Goal: Task Accomplishment & Management: Complete application form

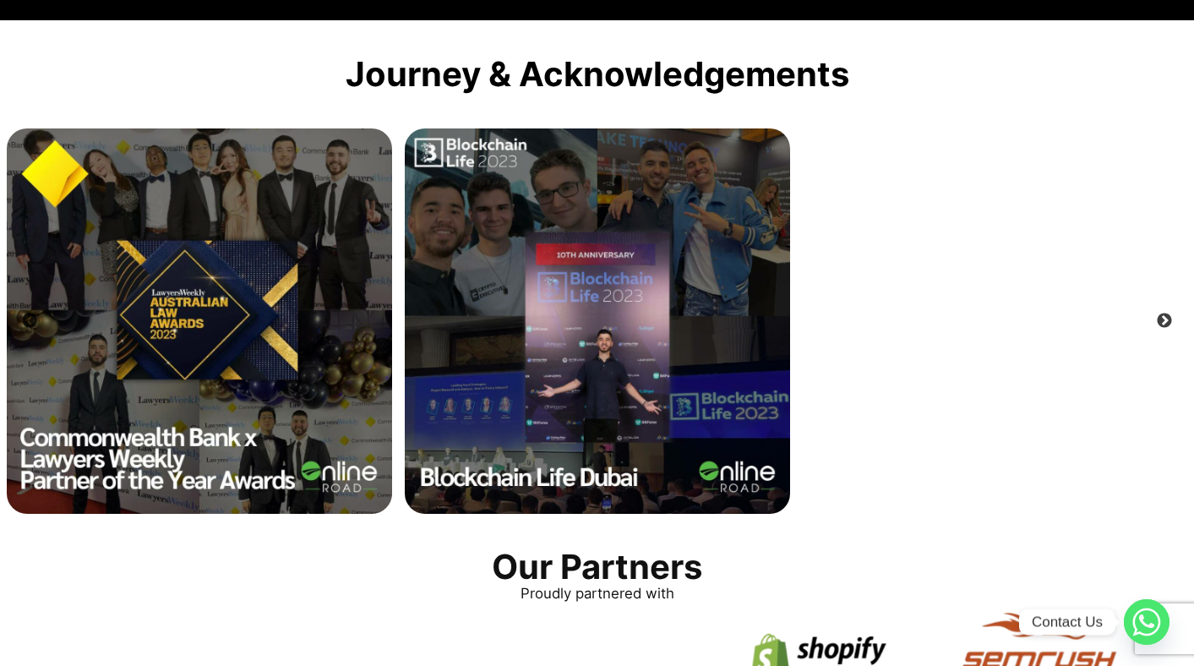
scroll to position [3136, 0]
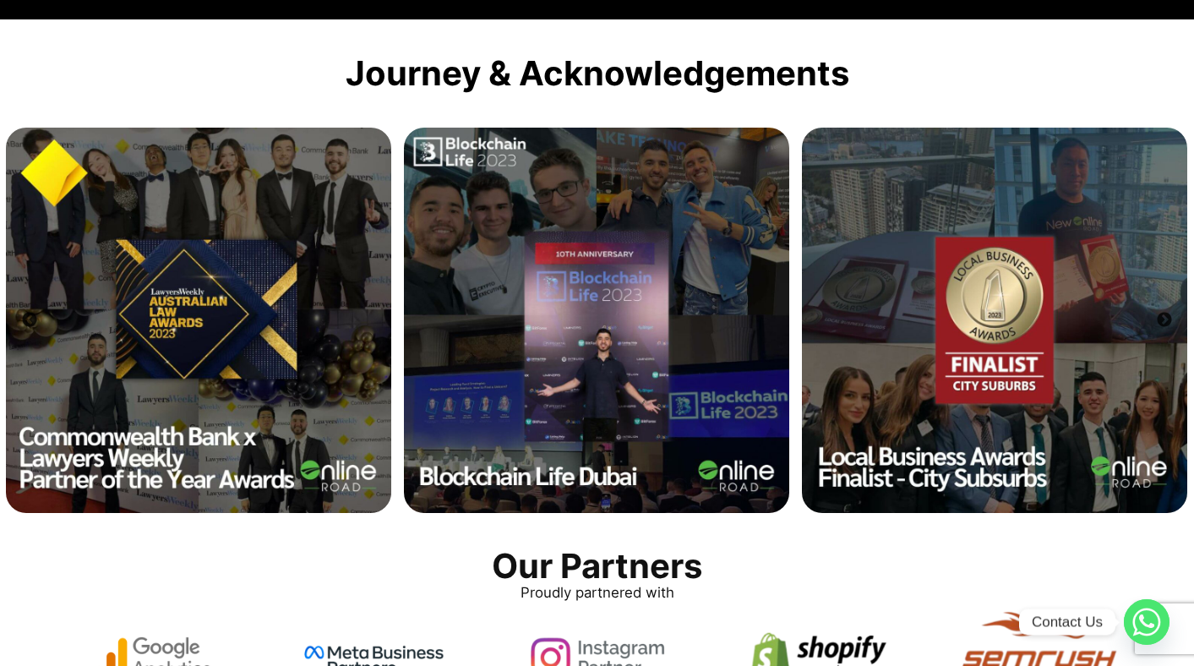
drag, startPoint x: 906, startPoint y: 335, endPoint x: 347, endPoint y: 335, distance: 558.5
click at [802, 335] on img at bounding box center [994, 320] width 385 height 385
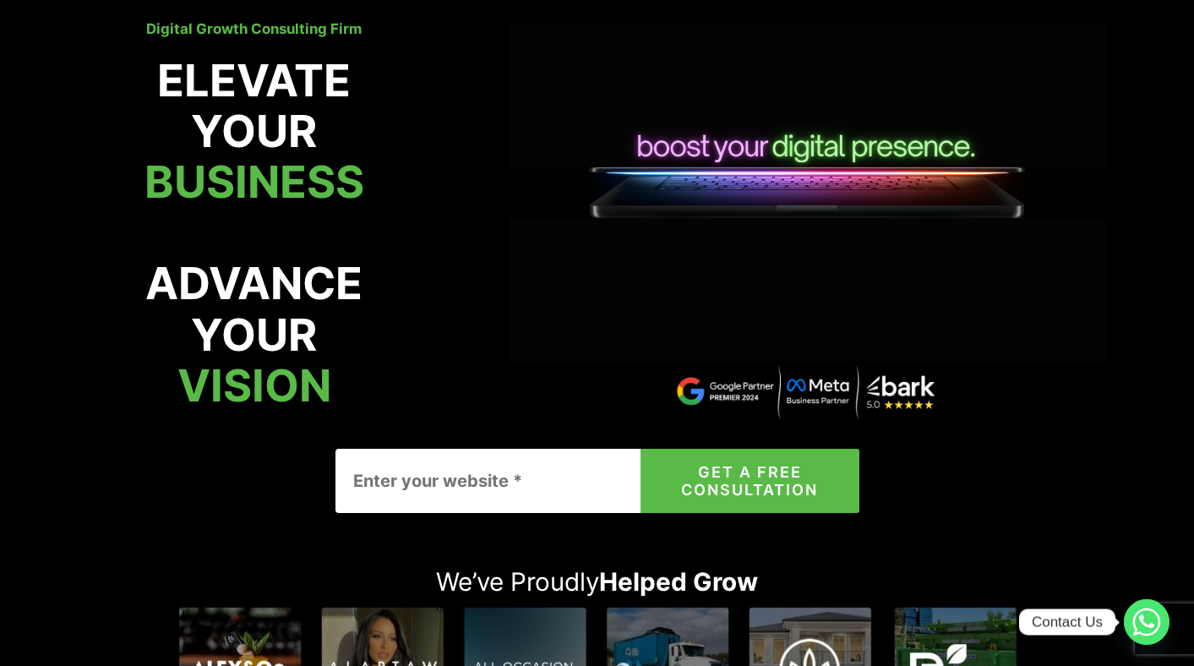
scroll to position [128, 0]
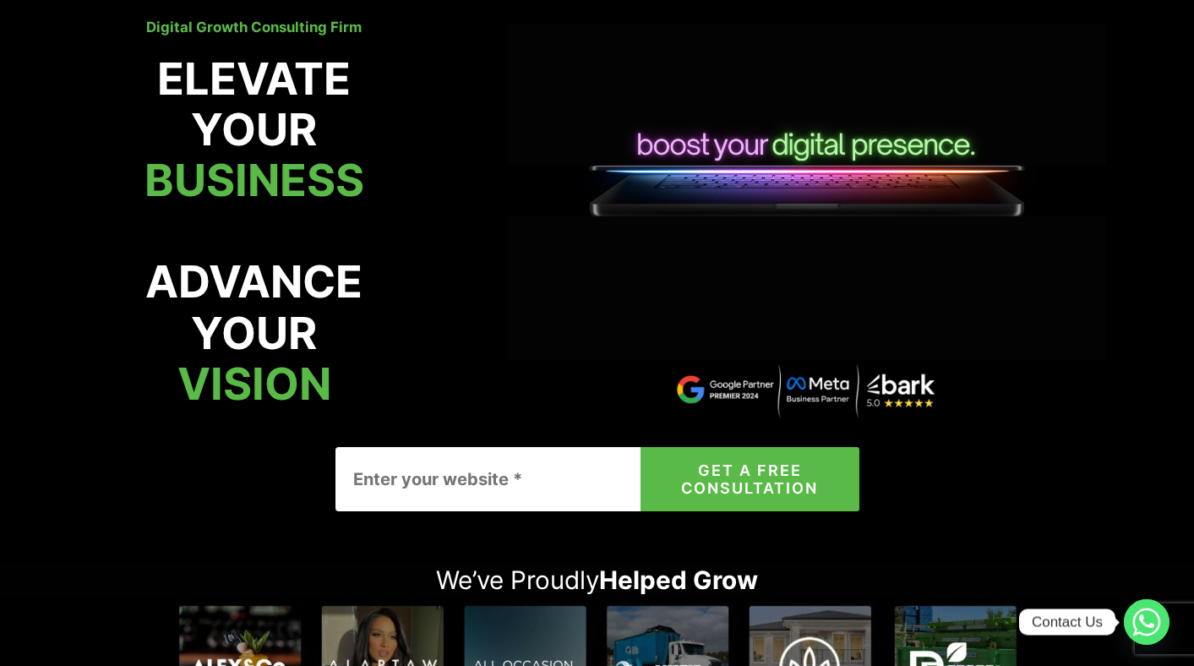
click at [493, 477] on input "Contact form" at bounding box center [505, 479] width 341 height 64
type input "test.com"
click at [641, 447] on button "GET A FREE CONSULTATION" at bounding box center [750, 479] width 218 height 64
click at [782, 469] on button "GET A FREE CONSULTATION" at bounding box center [750, 479] width 218 height 64
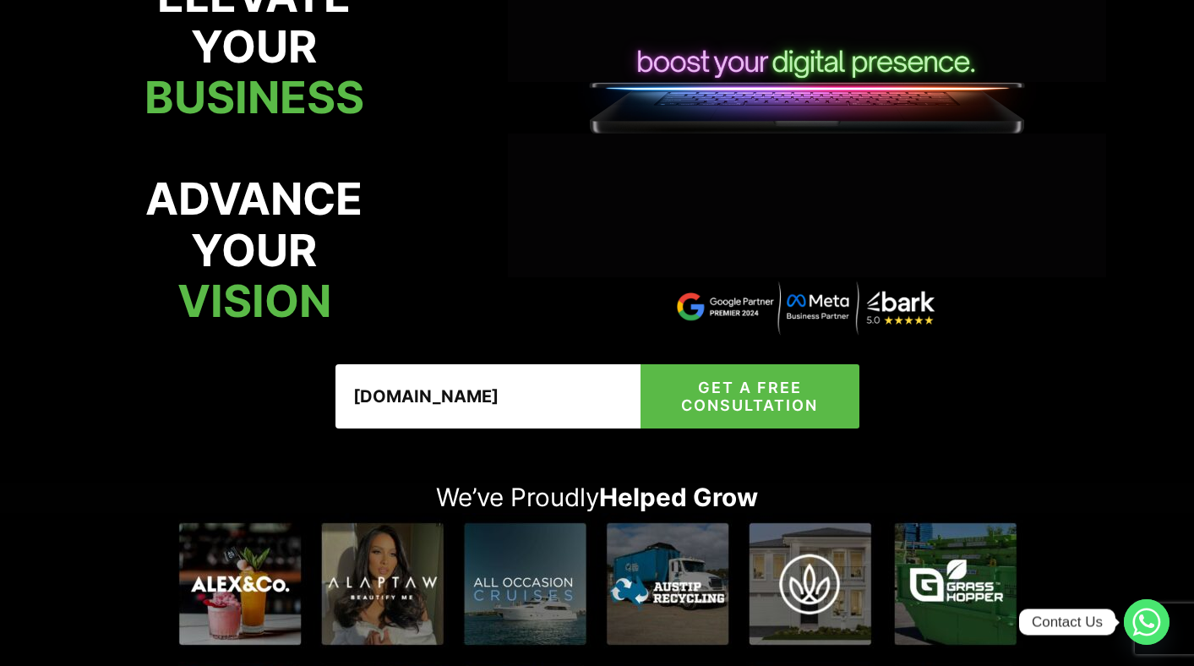
scroll to position [226, 0]
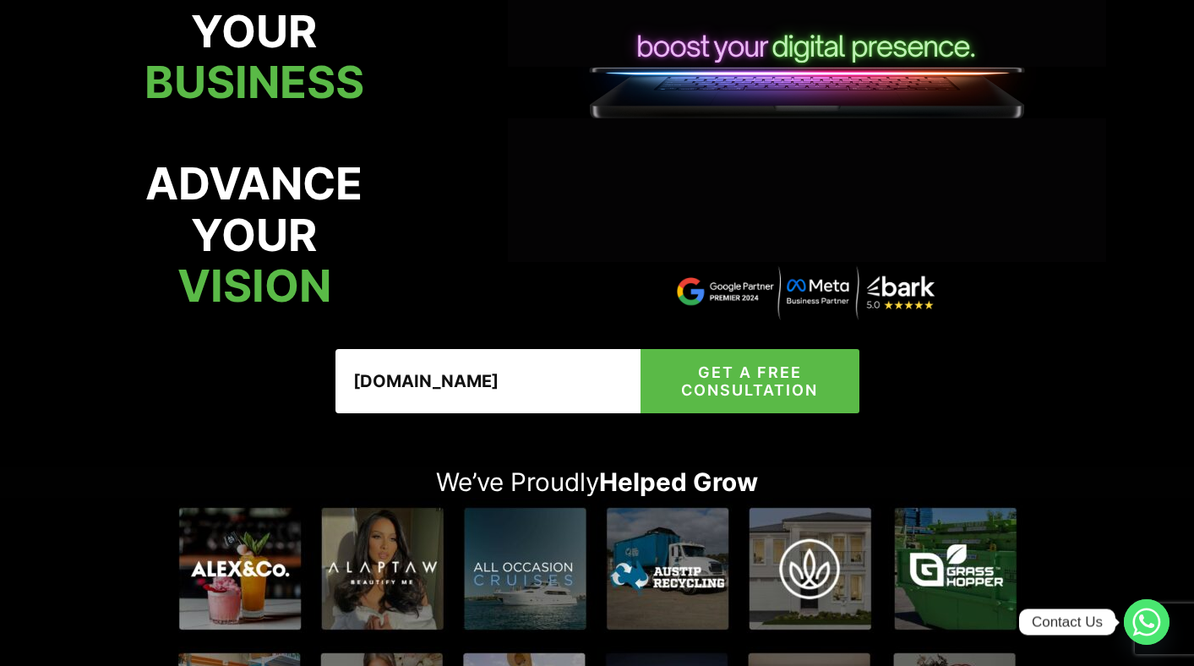
click at [755, 384] on button "GET A FREE CONSULTATION" at bounding box center [750, 381] width 218 height 64
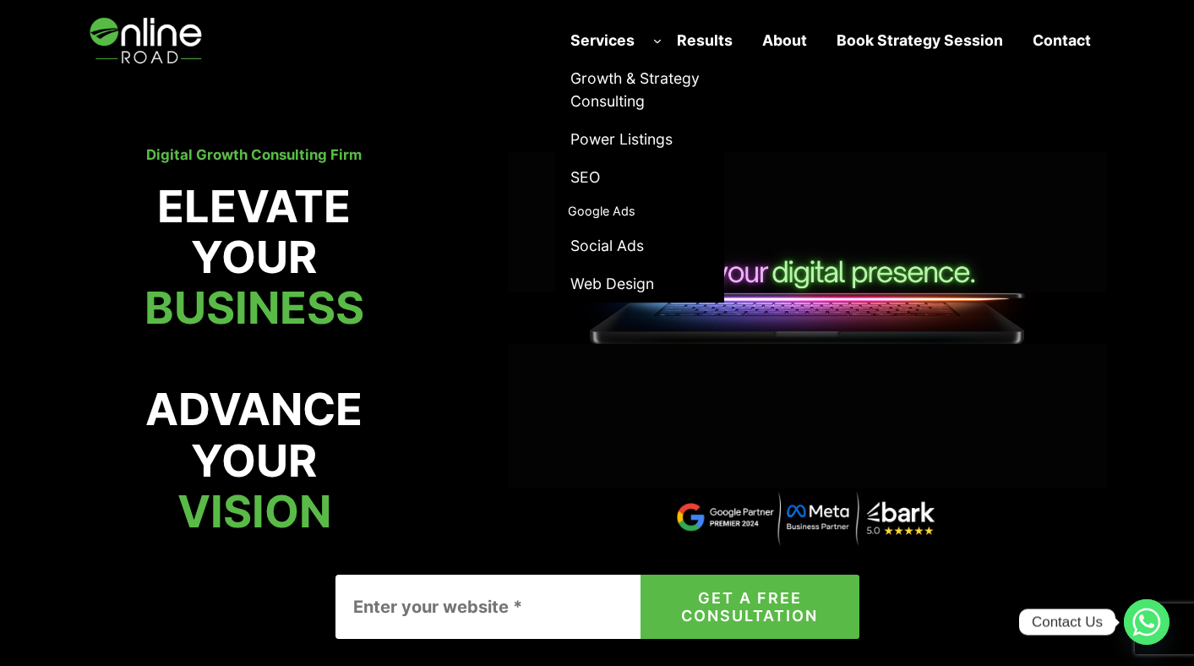
click at [619, 85] on span "Growth & Strategy Consulting" at bounding box center [639, 90] width 139 height 46
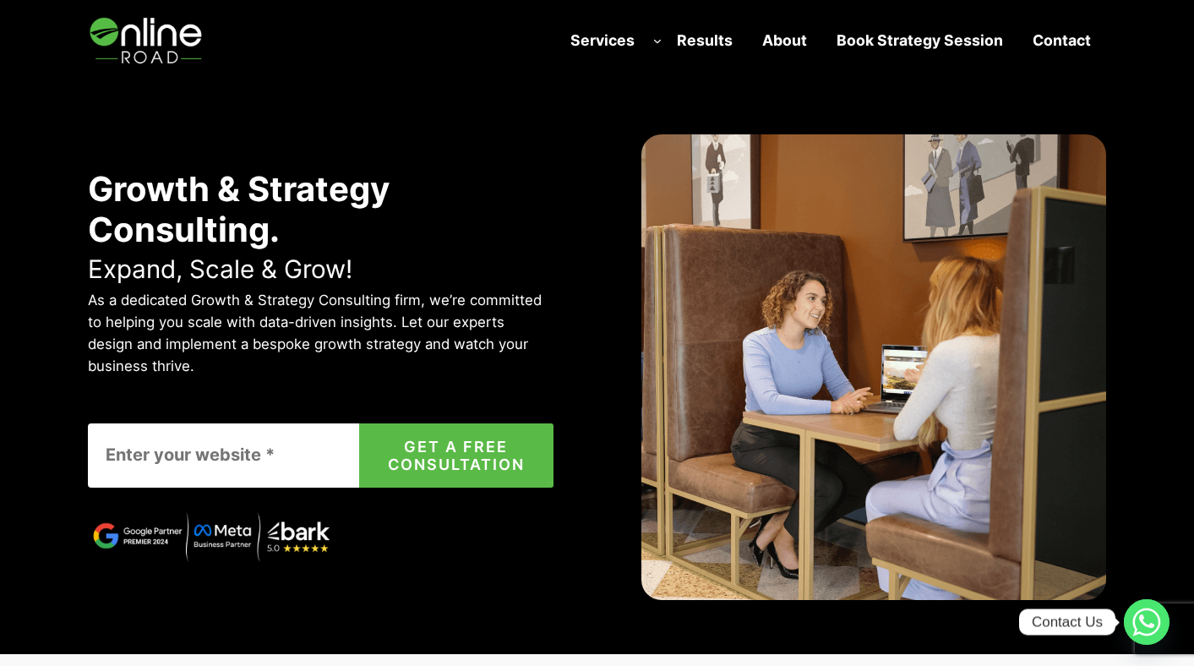
click at [159, 477] on input "Contact form" at bounding box center [241, 455] width 307 height 64
type input "test.com"
click at [359, 423] on button "GET A FREE CONSULTATION" at bounding box center [456, 455] width 194 height 64
click at [449, 451] on button "GET A FREE CONSULTATION" at bounding box center [456, 455] width 194 height 64
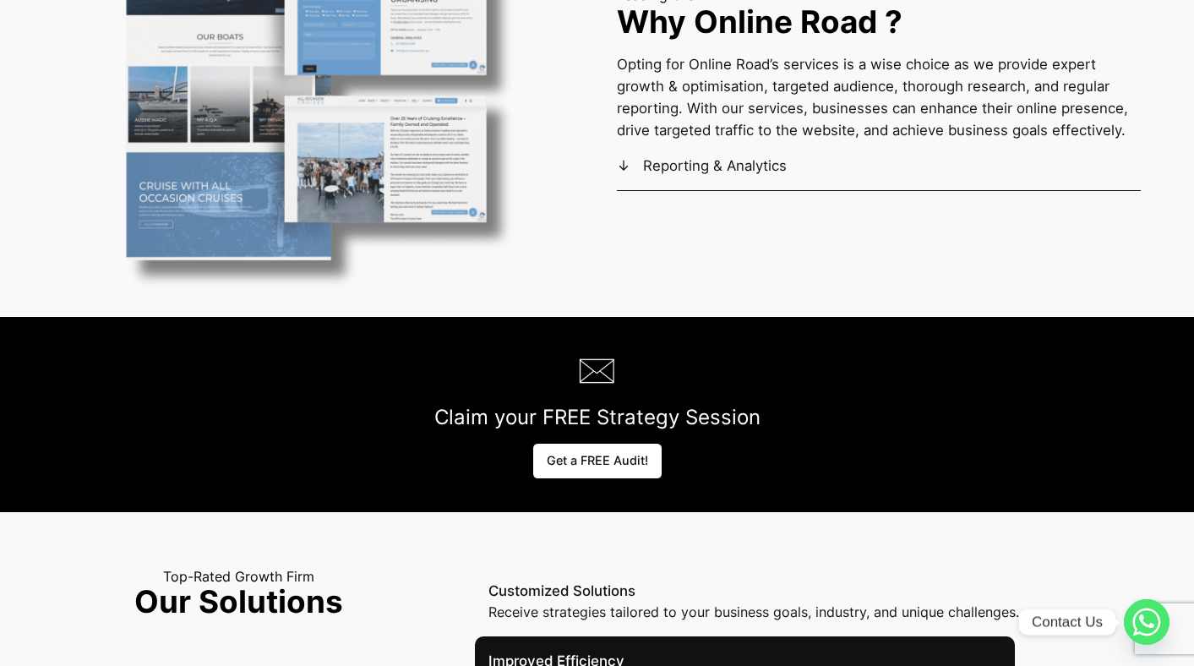
scroll to position [1679, 0]
